Goal: Task Accomplishment & Management: Use online tool/utility

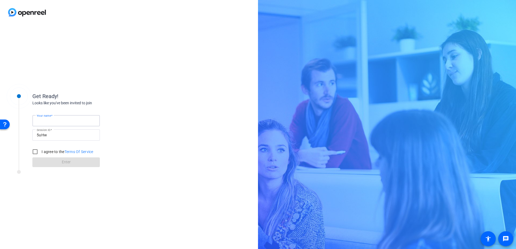
click at [87, 120] on input "Your name" at bounding box center [66, 121] width 59 height 6
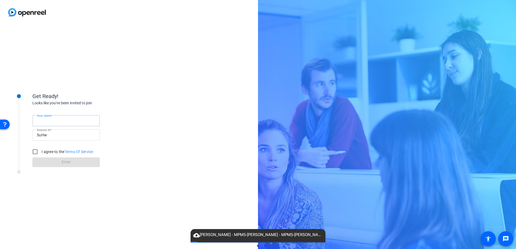
type input "[PERSON_NAME]"
click at [36, 153] on input "I agree to the Terms Of Service" at bounding box center [35, 152] width 11 height 11
checkbox input "true"
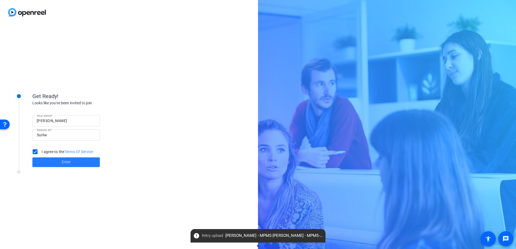
click at [79, 165] on span at bounding box center [65, 162] width 67 height 13
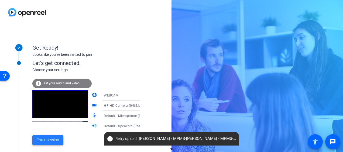
click at [38, 140] on span "Enter session" at bounding box center [48, 140] width 22 height 6
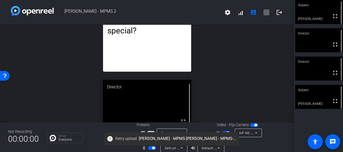
click at [250, 145] on div at bounding box center [263, 144] width 48 height 15
click at [223, 132] on span "button" at bounding box center [227, 133] width 8 height 4
click at [223, 132] on span "button" at bounding box center [224, 133] width 3 height 3
click at [148, 147] on span "button" at bounding box center [152, 148] width 8 height 4
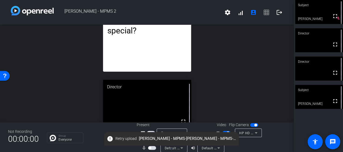
click at [148, 147] on span "button" at bounding box center [149, 148] width 3 height 3
click at [148, 147] on span "button" at bounding box center [152, 148] width 8 height 4
click at [223, 131] on span "button" at bounding box center [227, 133] width 8 height 4
click at [150, 149] on span "button" at bounding box center [152, 148] width 8 height 4
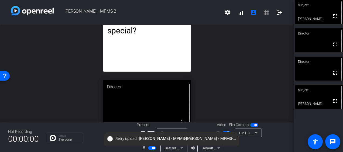
click at [149, 148] on span "button" at bounding box center [152, 148] width 8 height 4
click at [149, 148] on span "button" at bounding box center [149, 148] width 3 height 3
click at [149, 149] on span "button" at bounding box center [152, 148] width 8 height 4
click at [149, 149] on span "button" at bounding box center [149, 148] width 3 height 3
click at [149, 147] on span "button" at bounding box center [152, 148] width 8 height 4
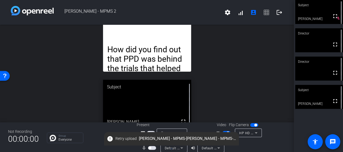
click at [151, 148] on span "button" at bounding box center [152, 148] width 8 height 4
